Goal: Transaction & Acquisition: Purchase product/service

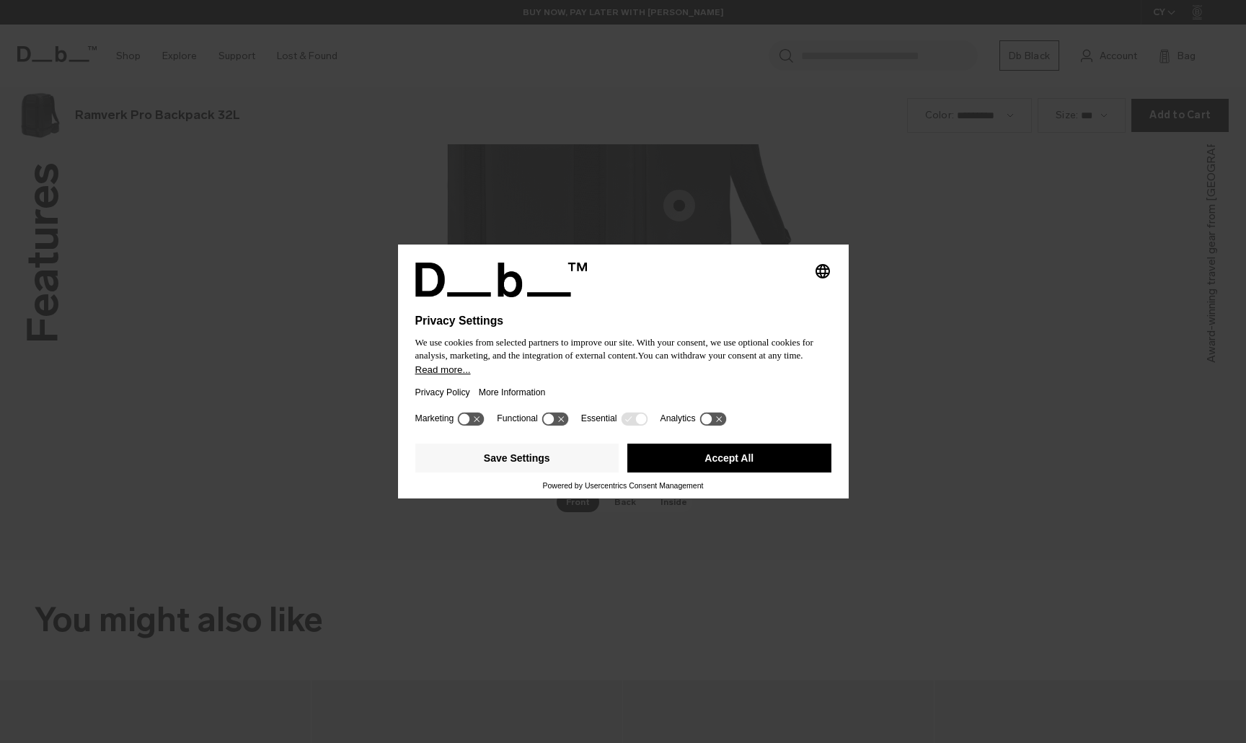
scroll to position [2228, 0]
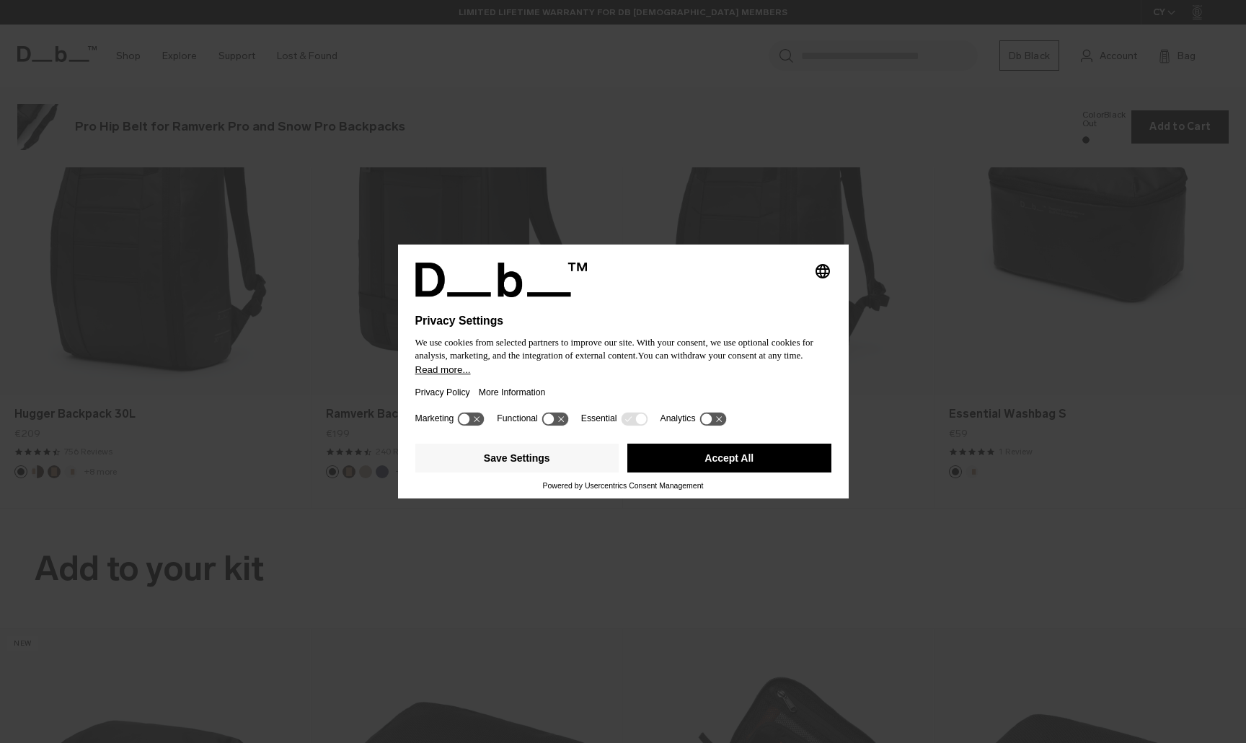
scroll to position [2228, 0]
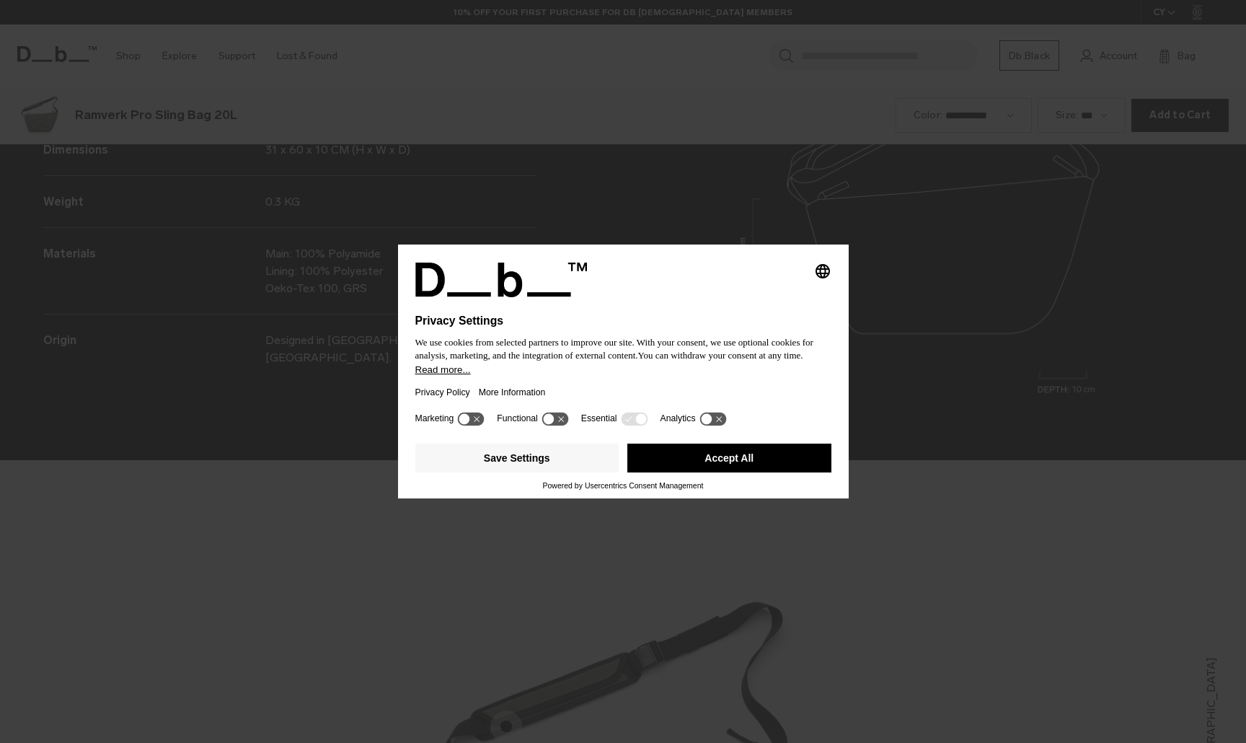
scroll to position [2228, 0]
